Goal: Navigation & Orientation: Find specific page/section

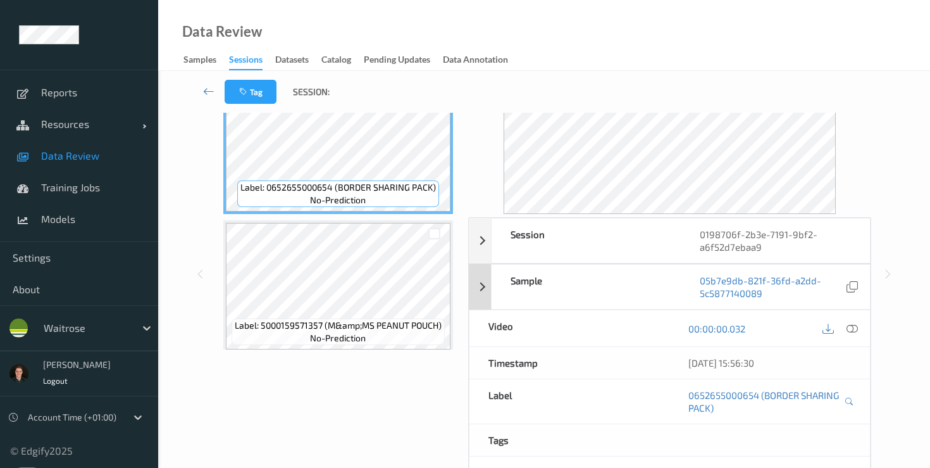
scroll to position [66, 0]
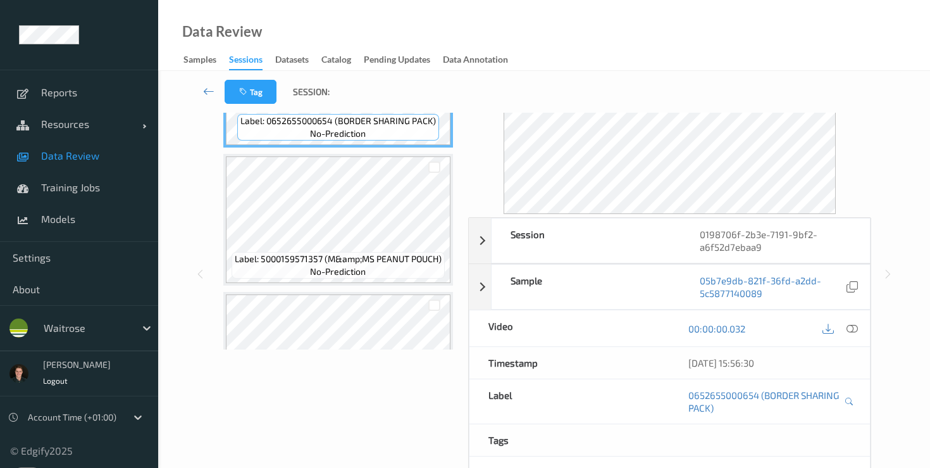
click at [836, 331] on div at bounding box center [839, 327] width 41 height 17
click at [832, 331] on icon at bounding box center [827, 328] width 11 height 11
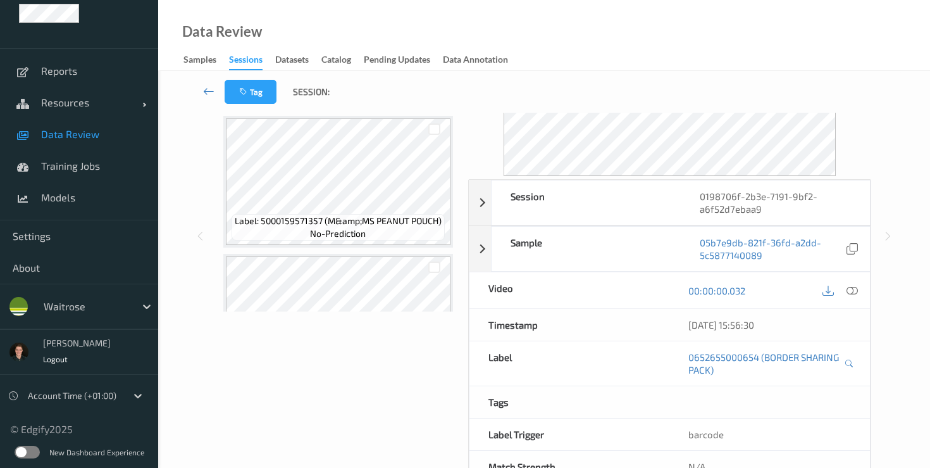
scroll to position [126, 0]
click at [20, 450] on label at bounding box center [27, 451] width 25 height 13
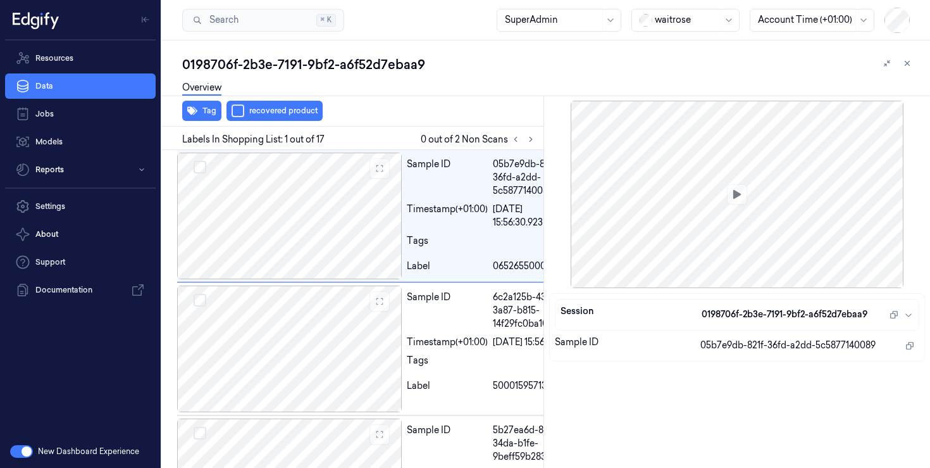
click at [27, 452] on button "button" at bounding box center [21, 451] width 23 height 13
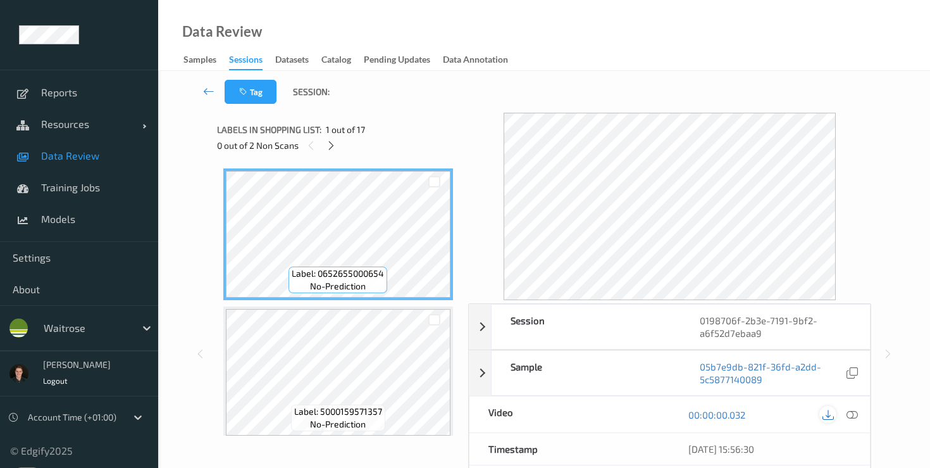
click at [828, 414] on icon at bounding box center [827, 414] width 11 height 11
click at [787, 51] on div "Data Review Samples Sessions Datasets Catalog Pending Updates Data Annotation" at bounding box center [544, 35] width 772 height 71
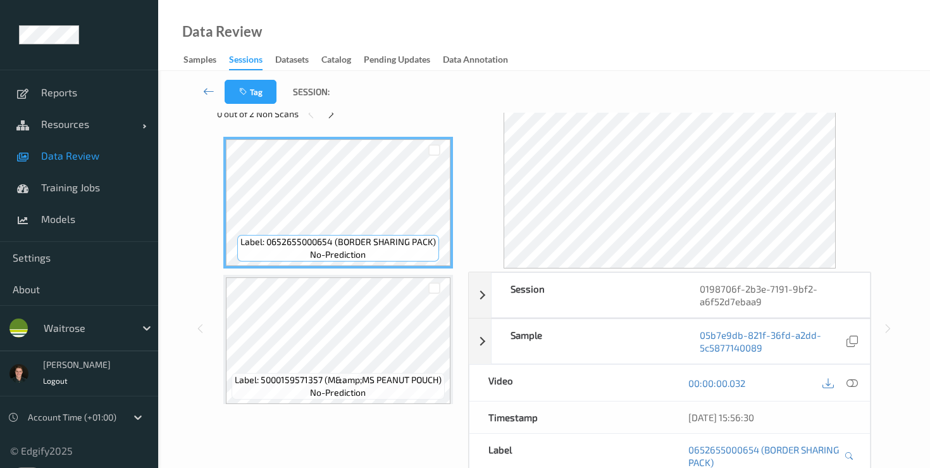
scroll to position [33, 0]
click at [853, 381] on icon at bounding box center [851, 381] width 11 height 11
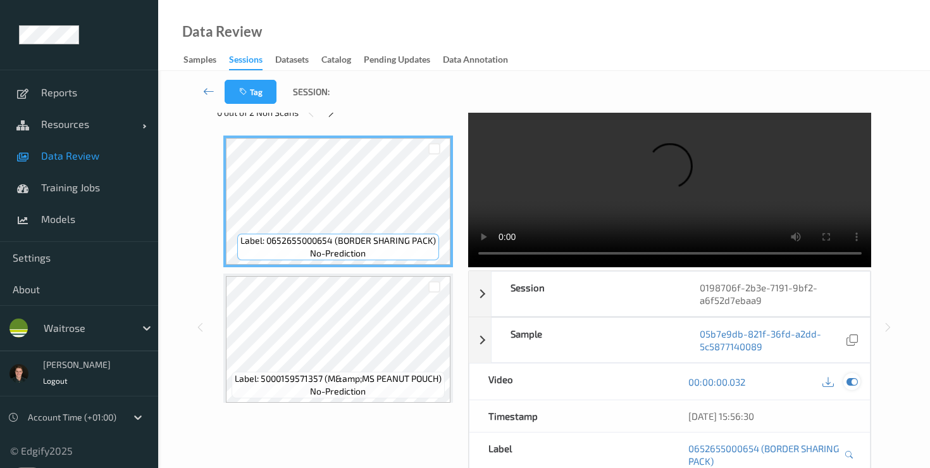
click at [852, 380] on icon at bounding box center [851, 381] width 11 height 11
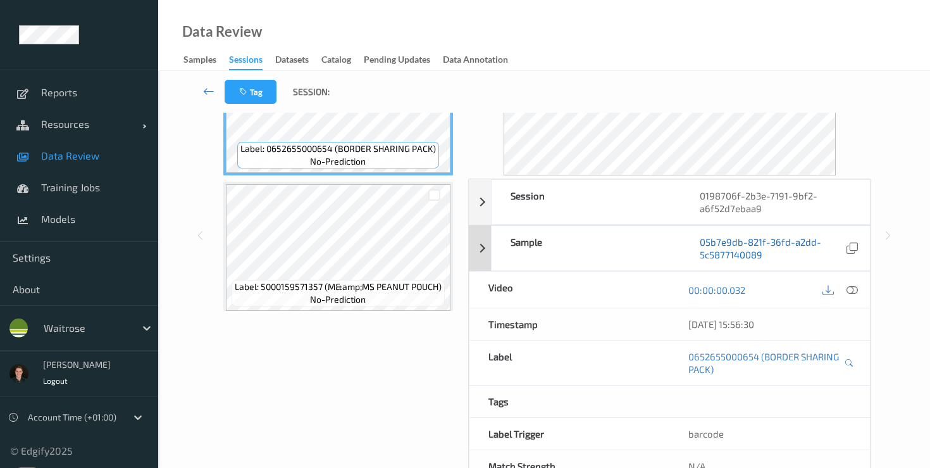
scroll to position [135, 0]
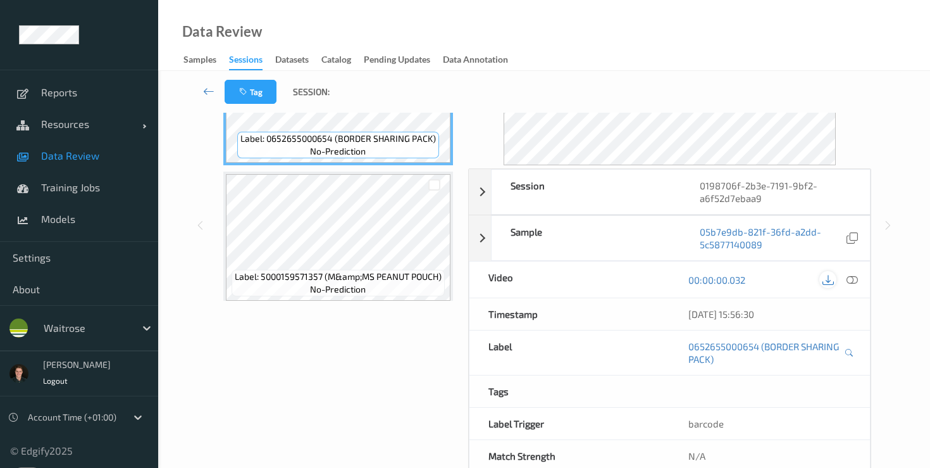
click at [827, 281] on icon at bounding box center [827, 279] width 11 height 11
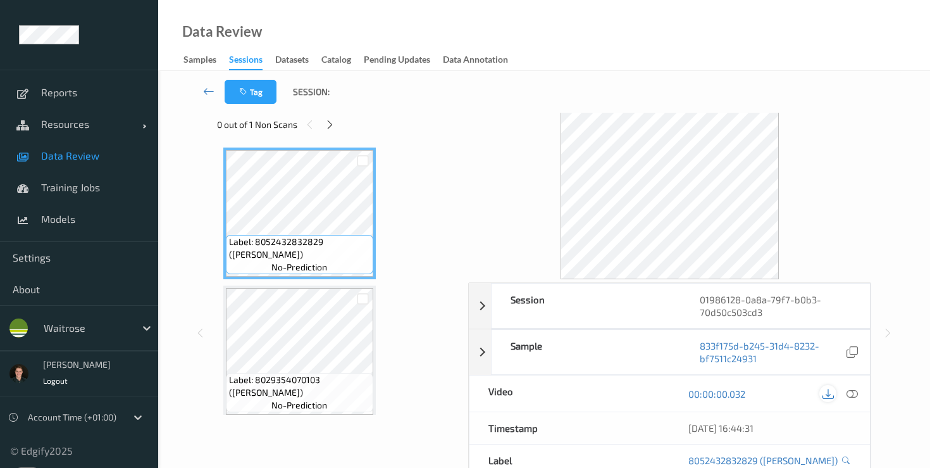
click at [831, 394] on icon at bounding box center [827, 393] width 11 height 11
click at [830, 396] on icon at bounding box center [827, 393] width 11 height 11
